Goal: Information Seeking & Learning: Find specific fact

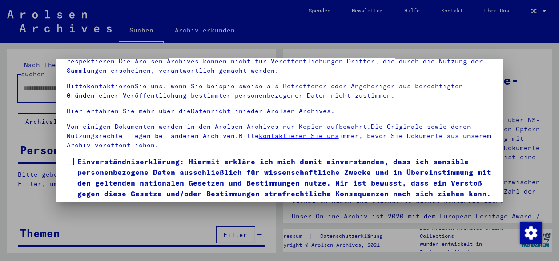
scroll to position [70, 0]
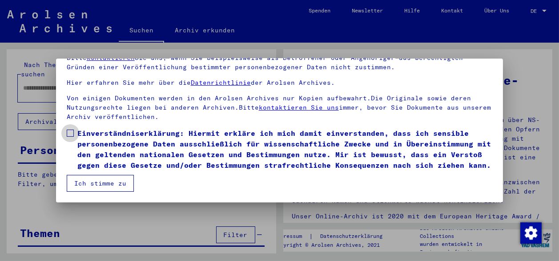
click at [70, 130] on span at bounding box center [70, 133] width 7 height 7
click at [92, 189] on button "Ich stimme zu" at bounding box center [100, 183] width 67 height 17
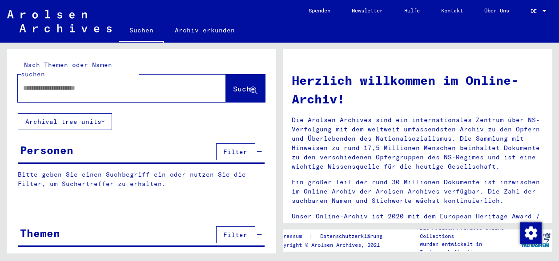
paste input "******"
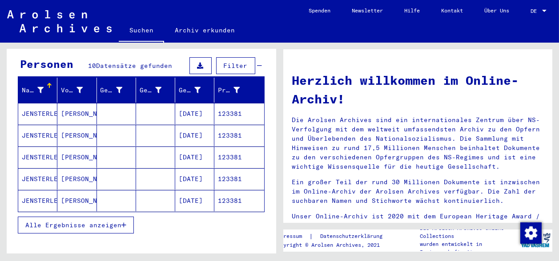
scroll to position [127, 0]
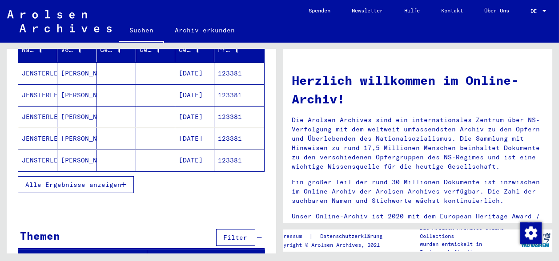
click at [82, 181] on span "Alle Ergebnisse anzeigen" at bounding box center [73, 185] width 96 height 8
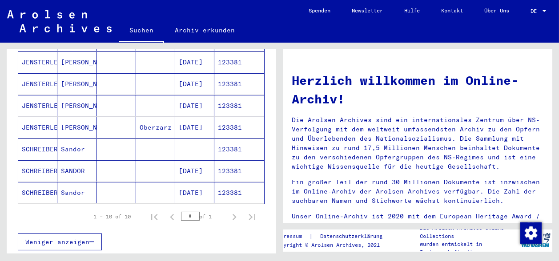
scroll to position [0, 0]
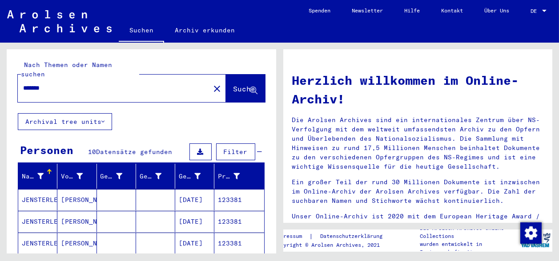
drag, startPoint x: 72, startPoint y: 76, endPoint x: 0, endPoint y: 68, distance: 72.5
click at [0, 67] on div "Nach Themen oder Namen suchen ****** close Suche Archival tree units Personen 1…" at bounding box center [139, 148] width 279 height 211
type input "*"
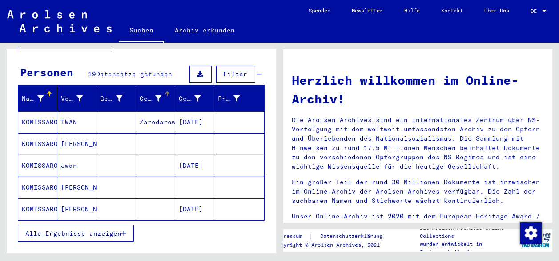
scroll to position [99, 0]
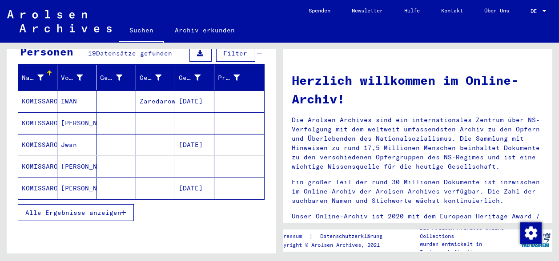
click at [74, 209] on span "Alle Ergebnisse anzeigen" at bounding box center [73, 213] width 96 height 8
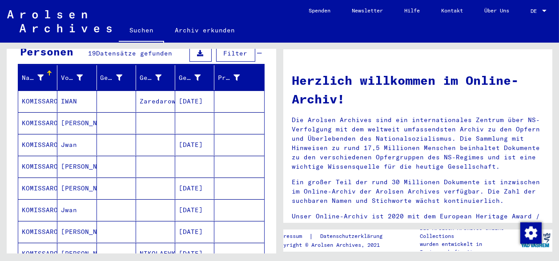
click at [90, 113] on mat-cell "[PERSON_NAME]" at bounding box center [76, 123] width 39 height 21
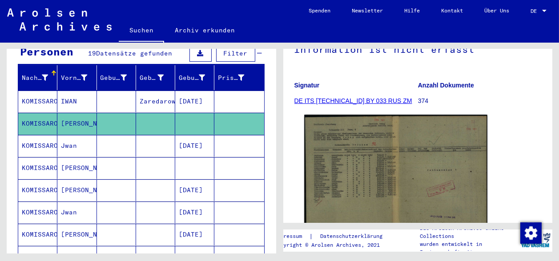
scroll to position [154, 0]
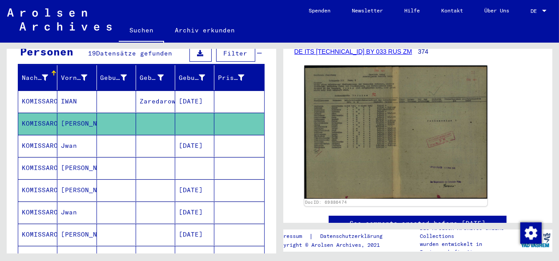
click at [360, 115] on img at bounding box center [395, 132] width 183 height 133
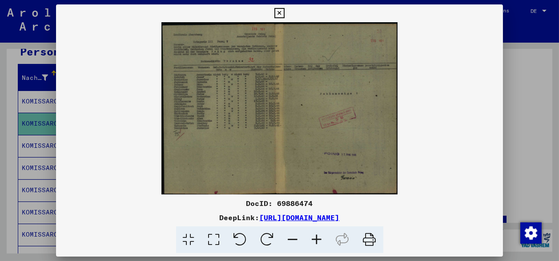
click at [318, 244] on icon at bounding box center [317, 240] width 24 height 27
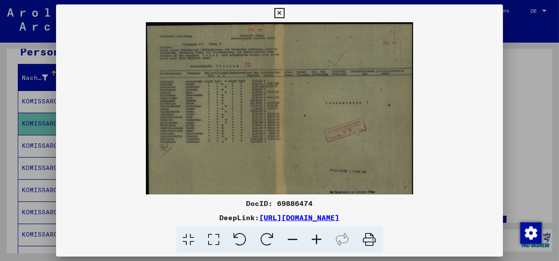
click at [318, 244] on icon at bounding box center [317, 240] width 24 height 27
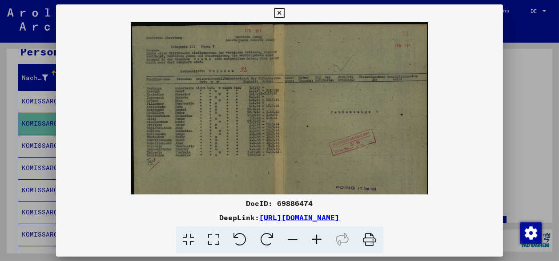
click at [318, 244] on icon at bounding box center [317, 240] width 24 height 27
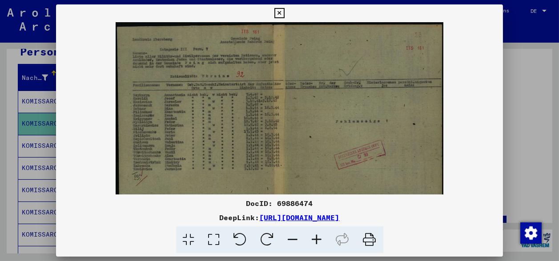
click at [318, 244] on icon at bounding box center [317, 240] width 24 height 27
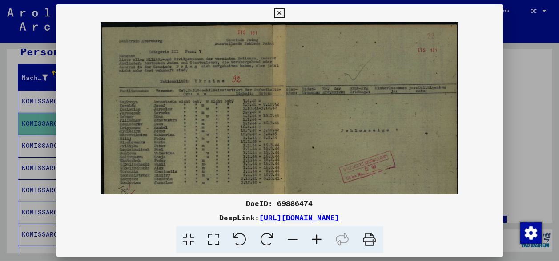
click at [318, 244] on icon at bounding box center [317, 240] width 24 height 27
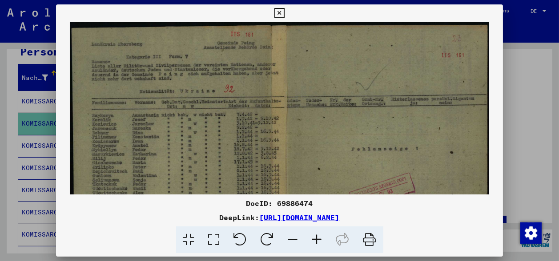
click at [285, 14] on icon at bounding box center [279, 13] width 10 height 11
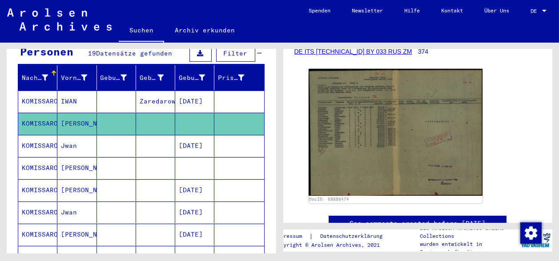
click at [184, 157] on mat-cell at bounding box center [194, 168] width 39 height 22
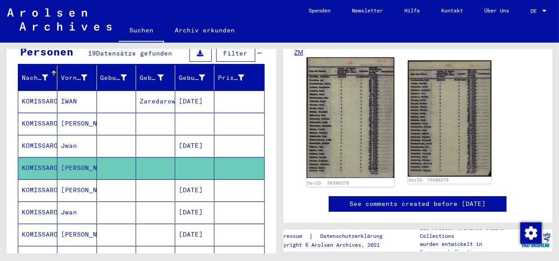
click at [374, 103] on img at bounding box center [350, 117] width 88 height 121
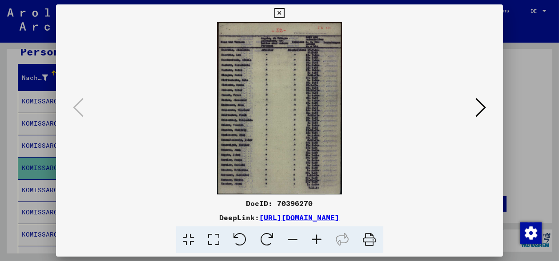
click at [318, 240] on icon at bounding box center [317, 240] width 24 height 27
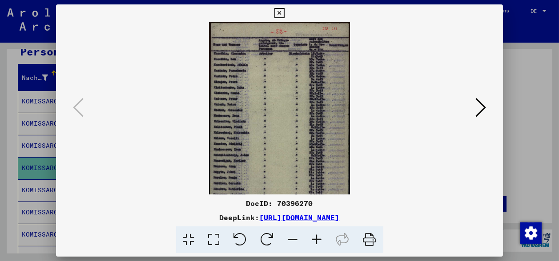
click at [318, 239] on icon at bounding box center [317, 240] width 24 height 27
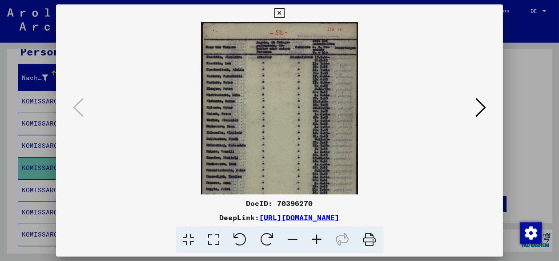
click at [318, 239] on icon at bounding box center [317, 240] width 24 height 27
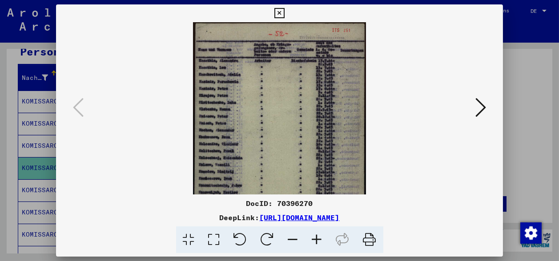
click at [318, 239] on icon at bounding box center [317, 240] width 24 height 27
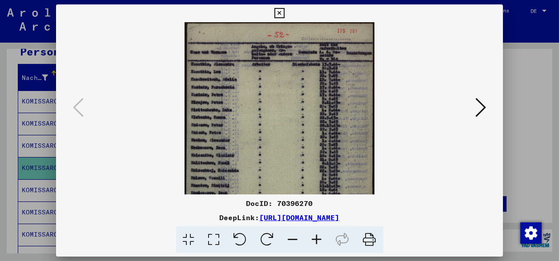
click at [287, 13] on button at bounding box center [280, 13] width 16 height 18
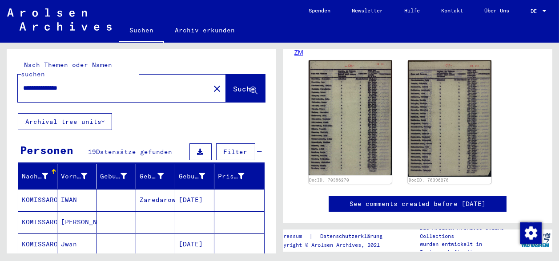
click at [47, 84] on input "**********" at bounding box center [113, 88] width 181 height 9
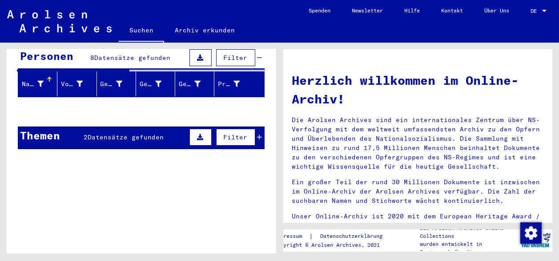
scroll to position [95, 0]
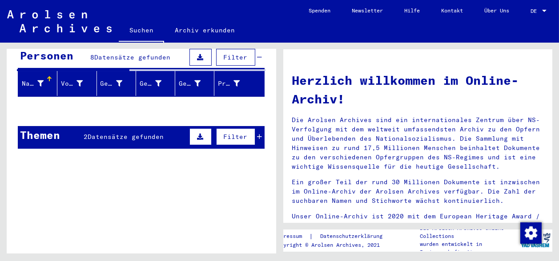
click at [98, 133] on span "Datensätze gefunden" at bounding box center [126, 137] width 76 height 8
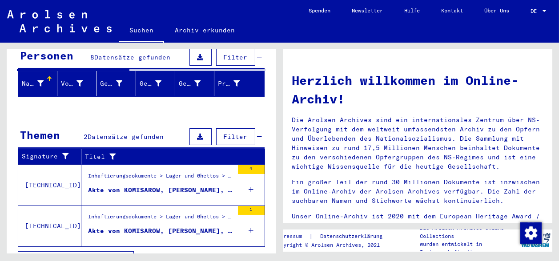
click at [150, 186] on div "Akte von KOMISAROW, [PERSON_NAME], geboren am [DEMOGRAPHIC_DATA]" at bounding box center [160, 190] width 145 height 9
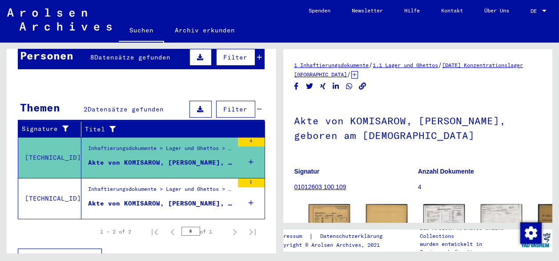
click at [158, 185] on div "Inhaftierungsdokumente > Lager und Ghettos > Konzentrationslager [GEOGRAPHIC_DA…" at bounding box center [160, 191] width 145 height 12
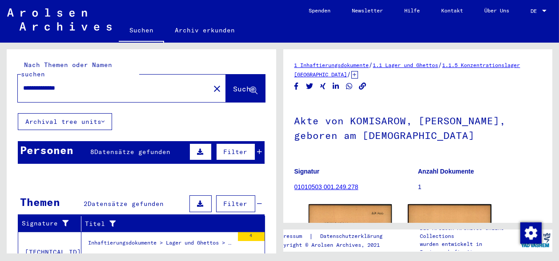
click at [105, 148] on span "Datensätze gefunden" at bounding box center [132, 152] width 76 height 8
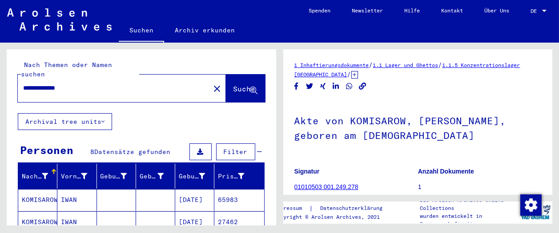
drag, startPoint x: 88, startPoint y: 81, endPoint x: 0, endPoint y: 70, distance: 88.7
click at [0, 70] on div "**********" at bounding box center [139, 134] width 279 height 183
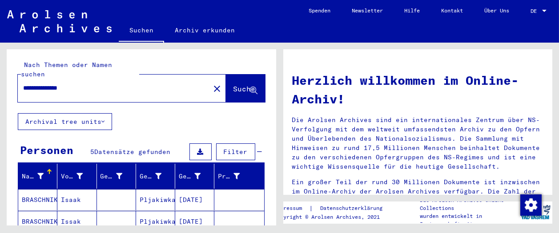
scroll to position [99, 0]
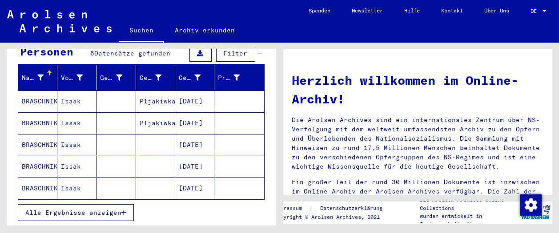
click at [74, 92] on mat-cell "Isaak" at bounding box center [76, 101] width 39 height 21
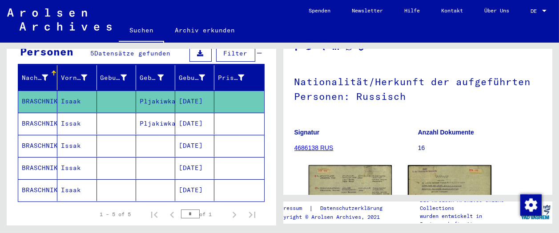
scroll to position [148, 0]
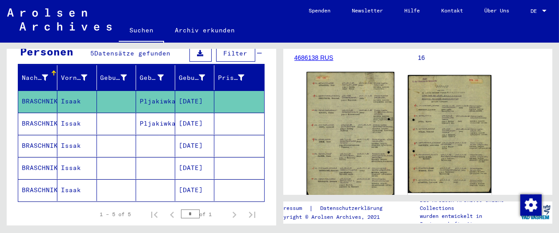
click at [345, 125] on img at bounding box center [350, 134] width 88 height 125
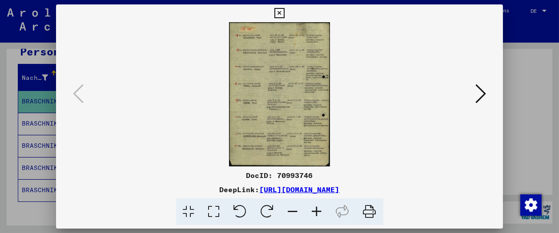
click at [317, 214] on icon at bounding box center [317, 212] width 24 height 27
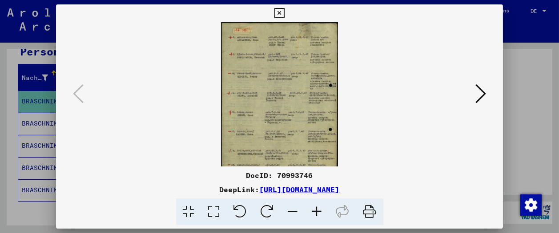
click at [317, 214] on icon at bounding box center [317, 212] width 24 height 27
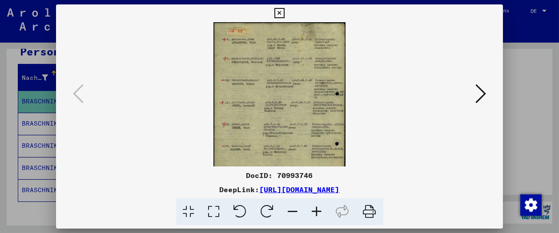
click at [317, 214] on icon at bounding box center [317, 212] width 24 height 27
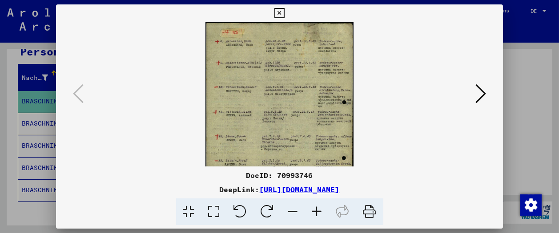
click at [317, 214] on icon at bounding box center [317, 212] width 24 height 27
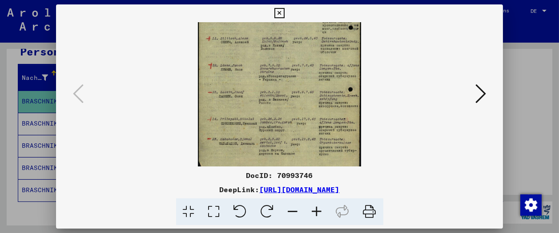
drag, startPoint x: 281, startPoint y: 137, endPoint x: 289, endPoint y: 47, distance: 90.7
click at [289, 47] on img at bounding box center [279, 55] width 163 height 233
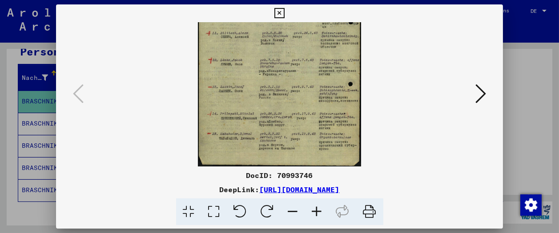
drag, startPoint x: 285, startPoint y: 117, endPoint x: 286, endPoint y: 65, distance: 52.0
click at [286, 65] on img at bounding box center [279, 50] width 163 height 233
click at [482, 92] on icon at bounding box center [480, 93] width 11 height 21
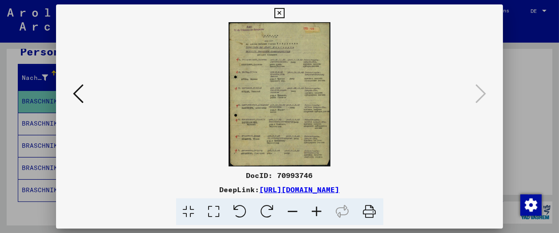
click at [315, 211] on icon at bounding box center [317, 212] width 24 height 27
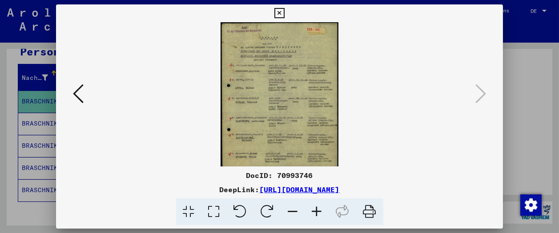
click at [315, 211] on icon at bounding box center [317, 212] width 24 height 27
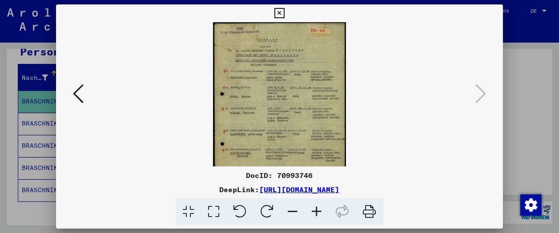
click at [315, 211] on icon at bounding box center [317, 212] width 24 height 27
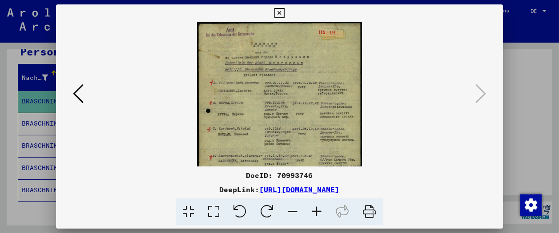
click at [315, 211] on icon at bounding box center [317, 212] width 24 height 27
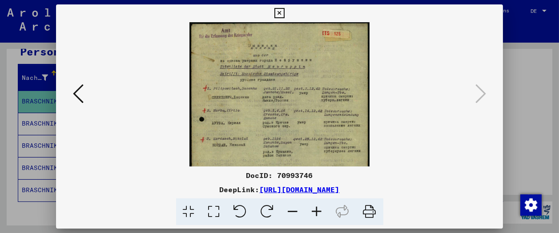
click at [315, 211] on icon at bounding box center [317, 212] width 24 height 27
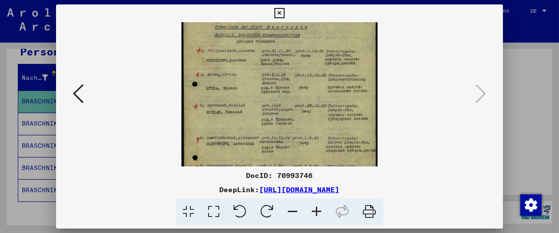
drag, startPoint x: 257, startPoint y: 121, endPoint x: 257, endPoint y: 72, distance: 48.0
click at [257, 72] on img at bounding box center [279, 118] width 196 height 278
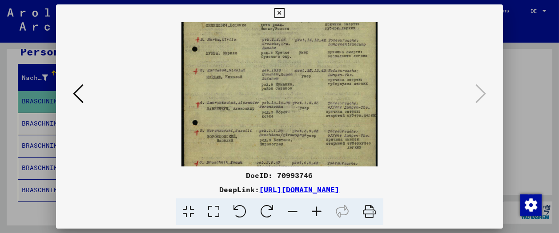
drag, startPoint x: 258, startPoint y: 132, endPoint x: 259, endPoint y: 90, distance: 41.8
click at [259, 90] on img at bounding box center [279, 83] width 196 height 278
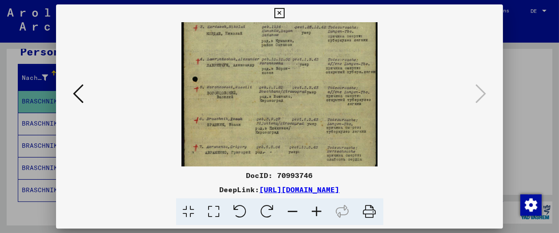
scroll to position [123, 0]
drag, startPoint x: 261, startPoint y: 144, endPoint x: 262, endPoint y: 105, distance: 38.7
click at [262, 105] on img at bounding box center [279, 38] width 196 height 278
click at [285, 13] on icon at bounding box center [279, 13] width 10 height 11
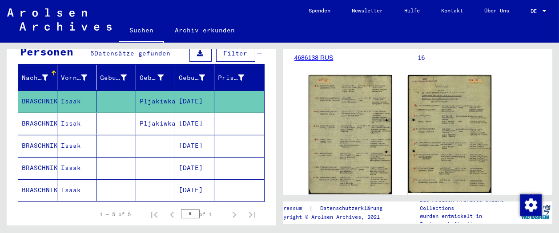
click at [75, 114] on mat-cell "Issak" at bounding box center [76, 124] width 39 height 22
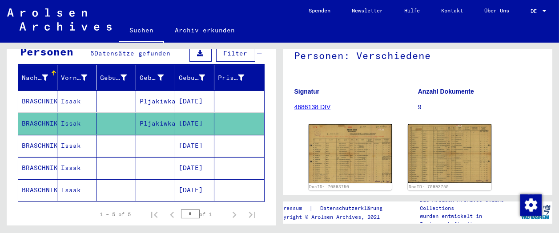
scroll to position [148, 0]
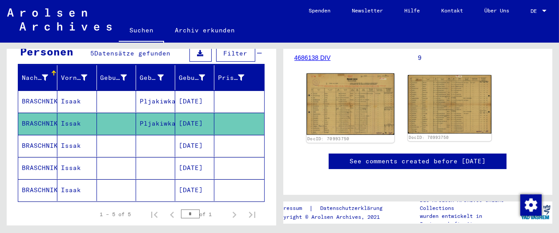
click at [365, 113] on img at bounding box center [350, 104] width 88 height 62
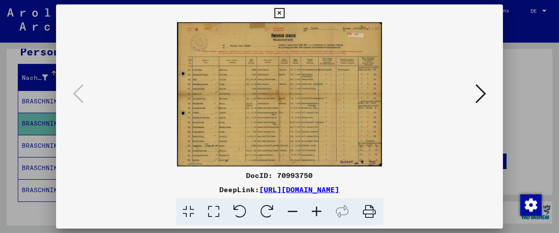
drag, startPoint x: 478, startPoint y: 93, endPoint x: 451, endPoint y: 98, distance: 27.6
click at [478, 93] on icon at bounding box center [480, 93] width 11 height 21
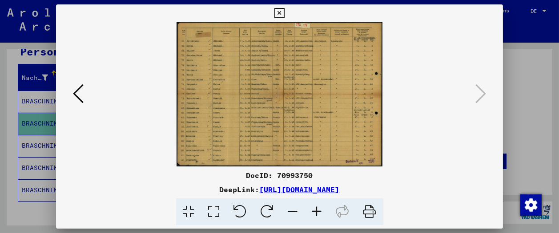
click at [285, 12] on icon at bounding box center [279, 13] width 10 height 11
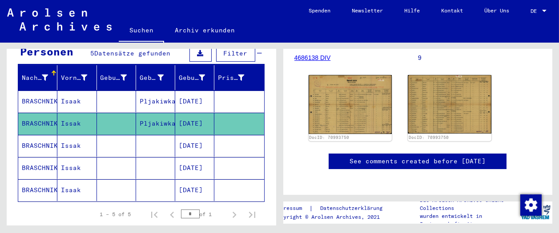
click at [114, 136] on mat-cell at bounding box center [116, 146] width 39 height 22
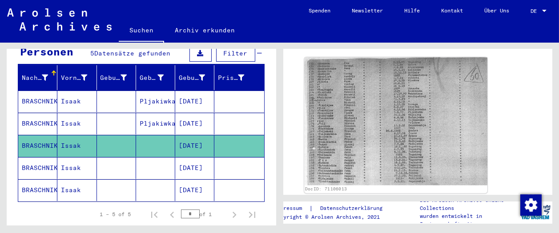
scroll to position [99, 0]
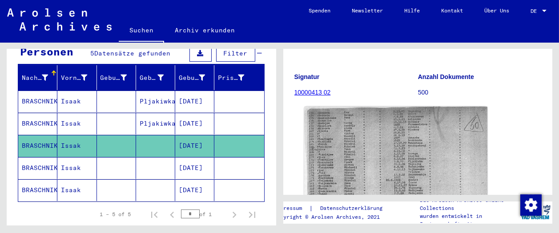
click at [371, 136] on img at bounding box center [395, 171] width 183 height 129
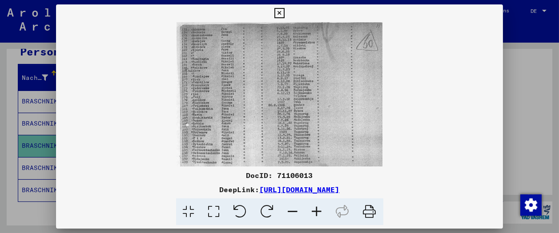
click at [317, 211] on icon at bounding box center [317, 212] width 24 height 27
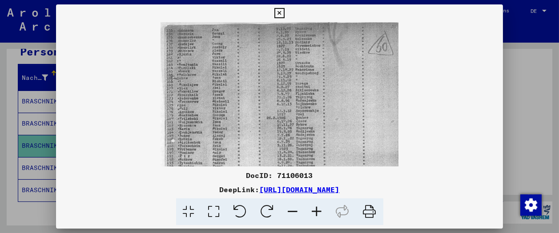
click at [317, 211] on icon at bounding box center [317, 212] width 24 height 27
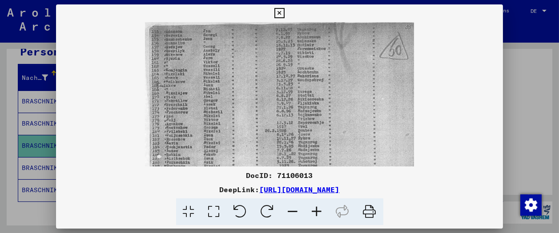
click at [317, 209] on icon at bounding box center [317, 212] width 24 height 27
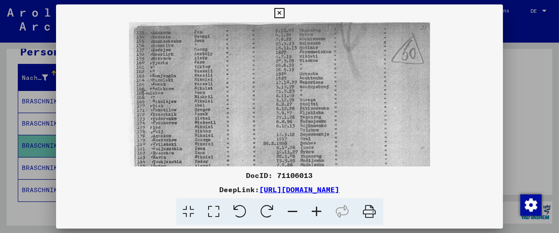
click at [317, 207] on icon at bounding box center [317, 212] width 24 height 27
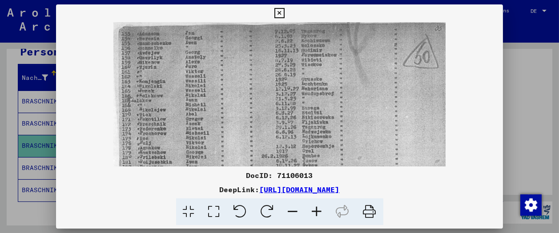
drag, startPoint x: 228, startPoint y: 80, endPoint x: 228, endPoint y: 120, distance: 39.6
click at [228, 120] on img at bounding box center [279, 138] width 333 height 233
drag, startPoint x: 498, startPoint y: 13, endPoint x: 474, endPoint y: 19, distance: 24.3
click at [285, 13] on icon at bounding box center [279, 13] width 10 height 11
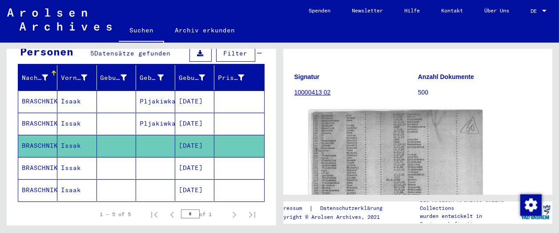
click at [60, 159] on mat-cell "Issak" at bounding box center [76, 168] width 39 height 22
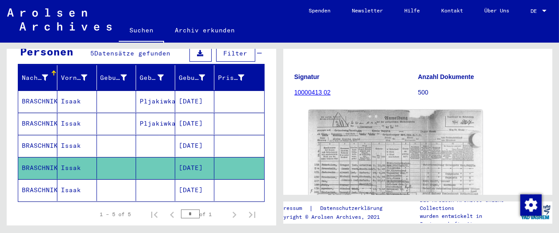
click at [328, 130] on img at bounding box center [396, 170] width 174 height 121
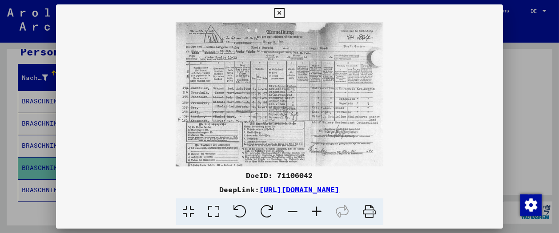
click at [285, 13] on icon at bounding box center [279, 13] width 10 height 11
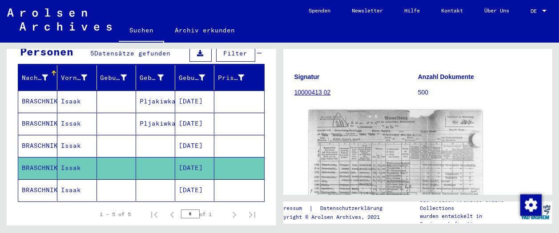
click at [68, 180] on mat-cell "Isaak" at bounding box center [76, 191] width 39 height 22
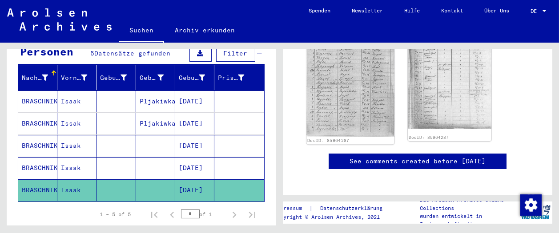
click at [365, 113] on img at bounding box center [350, 72] width 88 height 129
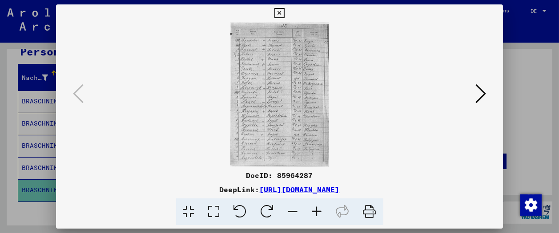
click at [321, 211] on icon at bounding box center [317, 212] width 24 height 27
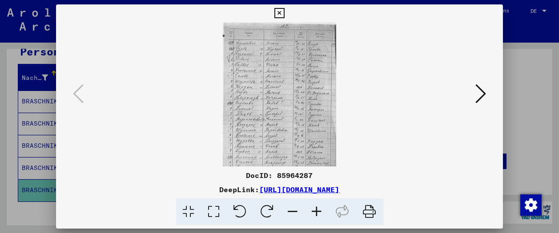
click at [321, 211] on icon at bounding box center [317, 212] width 24 height 27
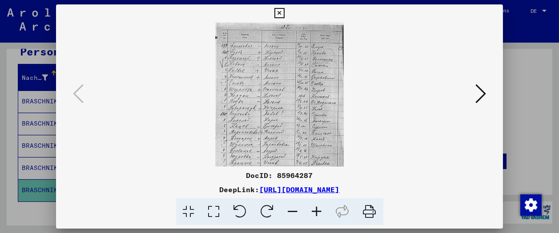
click at [321, 211] on icon at bounding box center [317, 212] width 24 height 27
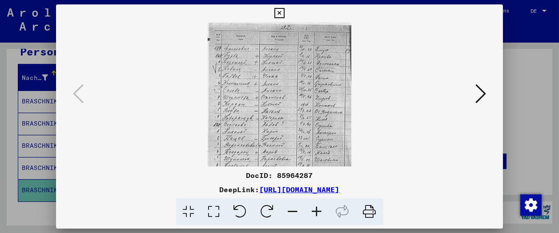
click at [321, 211] on icon at bounding box center [317, 212] width 24 height 27
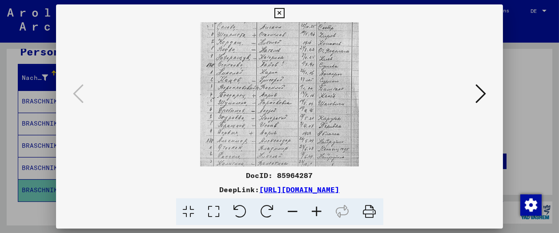
drag, startPoint x: 235, startPoint y: 107, endPoint x: 250, endPoint y: 31, distance: 78.1
click at [250, 32] on img at bounding box center [279, 68] width 159 height 233
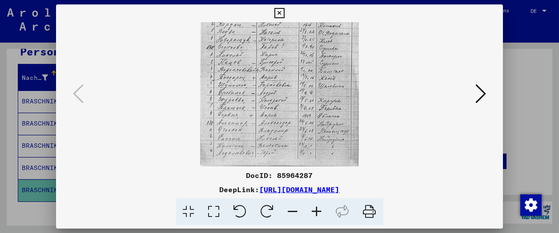
drag, startPoint x: 248, startPoint y: 104, endPoint x: 256, endPoint y: 35, distance: 69.3
click at [256, 35] on img at bounding box center [279, 50] width 159 height 233
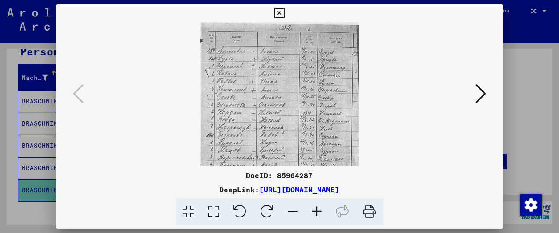
drag, startPoint x: 235, startPoint y: 50, endPoint x: 235, endPoint y: 96, distance: 45.8
click at [235, 127] on img at bounding box center [279, 138] width 159 height 233
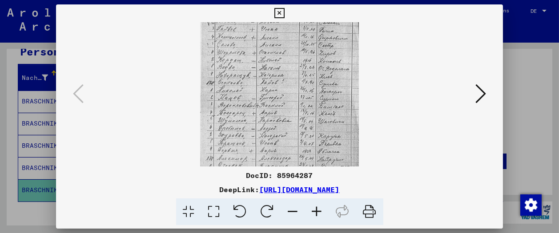
scroll to position [53, 0]
drag, startPoint x: 233, startPoint y: 110, endPoint x: 237, endPoint y: 53, distance: 57.1
click at [237, 53] on img at bounding box center [279, 85] width 159 height 233
click at [285, 14] on icon at bounding box center [279, 13] width 10 height 11
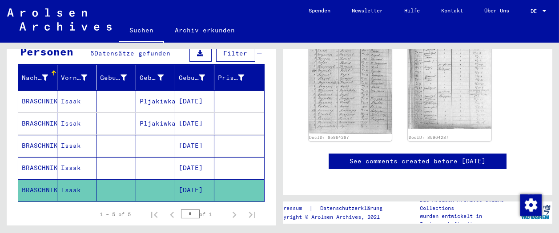
scroll to position [0, 0]
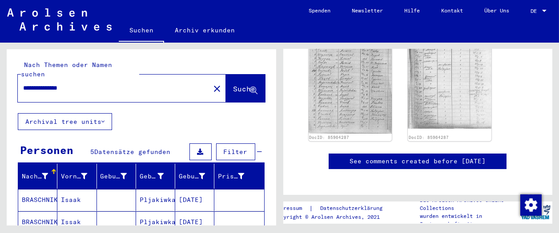
drag, startPoint x: 90, startPoint y: 78, endPoint x: 0, endPoint y: 55, distance: 93.1
click at [0, 55] on div "**********" at bounding box center [139, 134] width 279 height 183
type input "*"
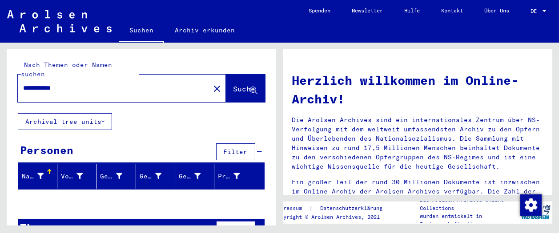
click at [34, 84] on input "**********" at bounding box center [111, 88] width 176 height 9
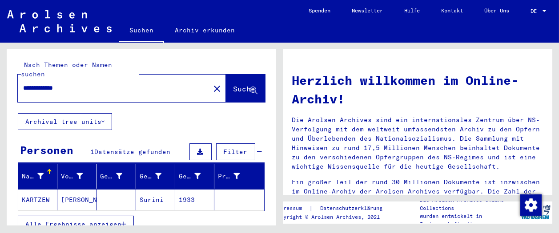
click at [139, 194] on mat-cell "Surini" at bounding box center [155, 199] width 39 height 21
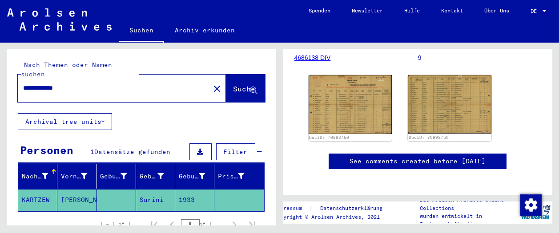
drag, startPoint x: 73, startPoint y: 75, endPoint x: 0, endPoint y: 64, distance: 74.2
click at [0, 64] on div "**********" at bounding box center [139, 134] width 279 height 183
type input "**********"
